Goal: Find specific page/section: Find specific page/section

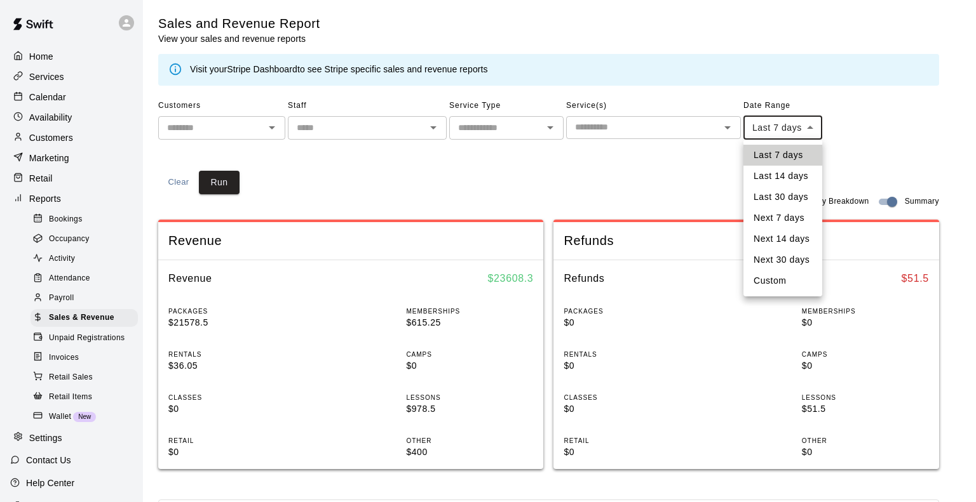
click at [788, 127] on body "Home Services Calendar Availability Customers Marketing Retail Reports Bookings…" at bounding box center [488, 475] width 976 height 950
click at [779, 176] on li "Last 14 days" at bounding box center [782, 176] width 79 height 21
type input "******"
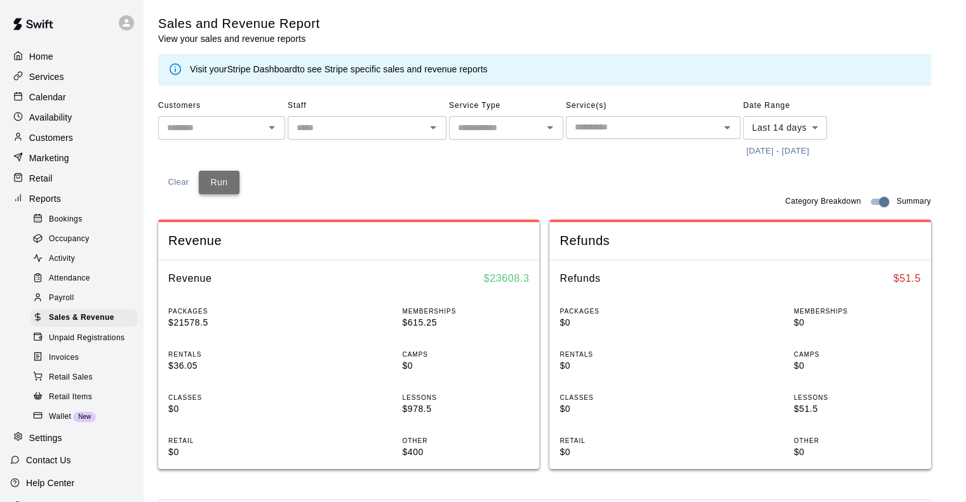
click at [223, 182] on button "Run" at bounding box center [219, 182] width 41 height 23
click at [37, 78] on p "Services" at bounding box center [46, 76] width 35 height 13
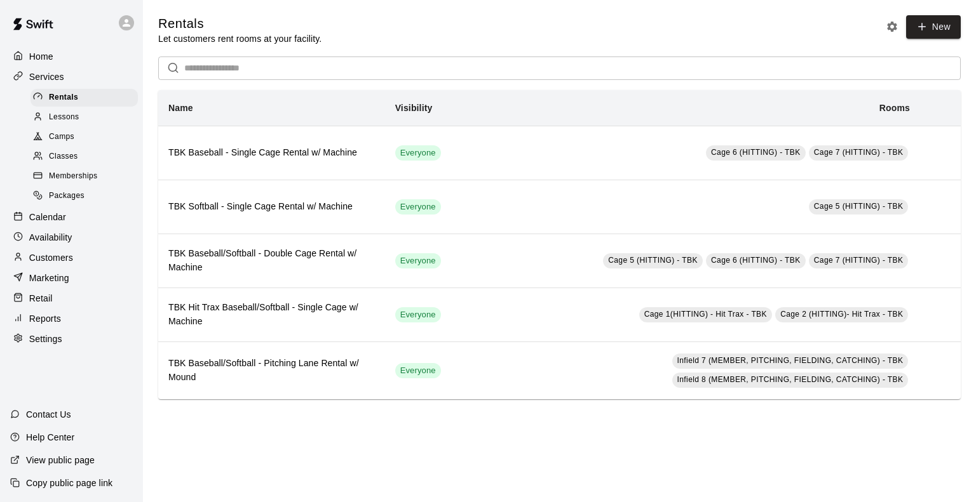
click at [81, 183] on span "Memberships" at bounding box center [73, 176] width 48 height 13
